Goal: Task Accomplishment & Management: Manage account settings

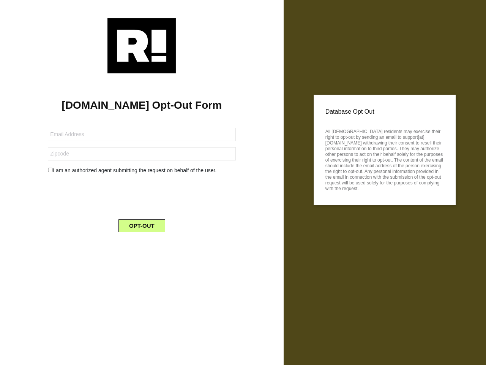
click at [244, 28] on div at bounding box center [141, 45] width 261 height 55
click at [274, 38] on div "[DOMAIN_NAME] Opt-Out Form I am an authorized agent submitting the request on b…" at bounding box center [142, 130] width 272 height 224
click at [244, 4] on div "[DOMAIN_NAME] Opt-Out Form I am an authorized agent submitting the request on b…" at bounding box center [142, 182] width 284 height 365
click at [174, 45] on img at bounding box center [141, 45] width 68 height 55
click at [70, 133] on input "text" at bounding box center [142, 134] width 188 height 13
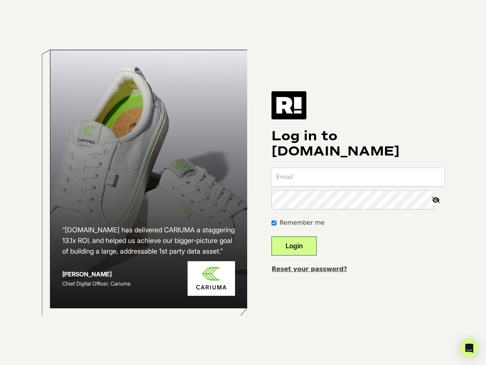
drag, startPoint x: 312, startPoint y: 64, endPoint x: 305, endPoint y: 62, distance: 6.6
click at [305, 62] on div "“Retention.com has delivered CARIUMA a staggering 13.1x ROI, and helped us achi…" at bounding box center [243, 182] width 433 height 365
drag, startPoint x: 306, startPoint y: 56, endPoint x: 261, endPoint y: 136, distance: 91.7
click at [261, 136] on div "“Retention.com has delivered CARIUMA a staggering 13.1x ROI, and helped us achi…" at bounding box center [243, 182] width 433 height 365
click at [305, 61] on div "“Retention.com has delivered CARIUMA a staggering 13.1x ROI, and helped us achi…" at bounding box center [243, 182] width 433 height 365
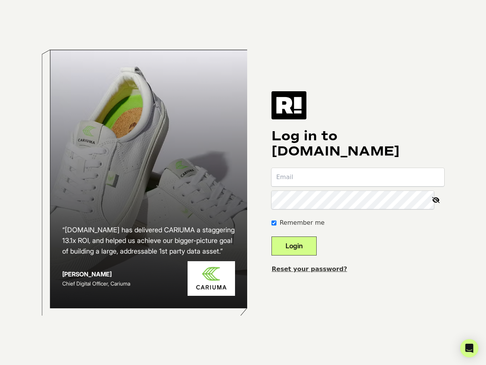
click at [234, 2] on div "“Retention.com has delivered CARIUMA a staggering 13.1x ROI, and helped us achi…" at bounding box center [243, 182] width 433 height 365
click at [236, 13] on div "“Retention.com has delivered CARIUMA a staggering 13.1x ROI, and helped us achi…" at bounding box center [243, 182] width 433 height 365
click at [235, 9] on div "“Retention.com has delivered CARIUMA a staggering 13.1x ROI, and helped us achi…" at bounding box center [243, 182] width 433 height 365
click at [316, 22] on div "“Retention.com has delivered CARIUMA a staggering 13.1x ROI, and helped us achi…" at bounding box center [243, 182] width 433 height 365
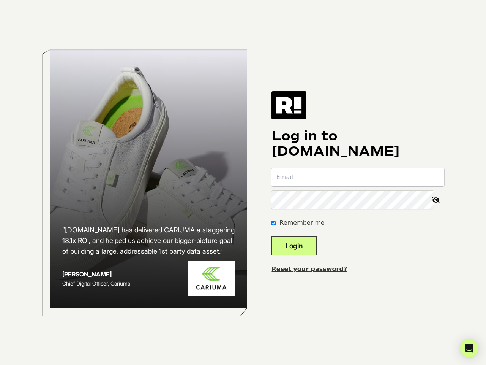
click at [316, 22] on div "“Retention.com has delivered CARIUMA a staggering 13.1x ROI, and helped us achi…" at bounding box center [243, 182] width 433 height 365
